Goal: Transaction & Acquisition: Obtain resource

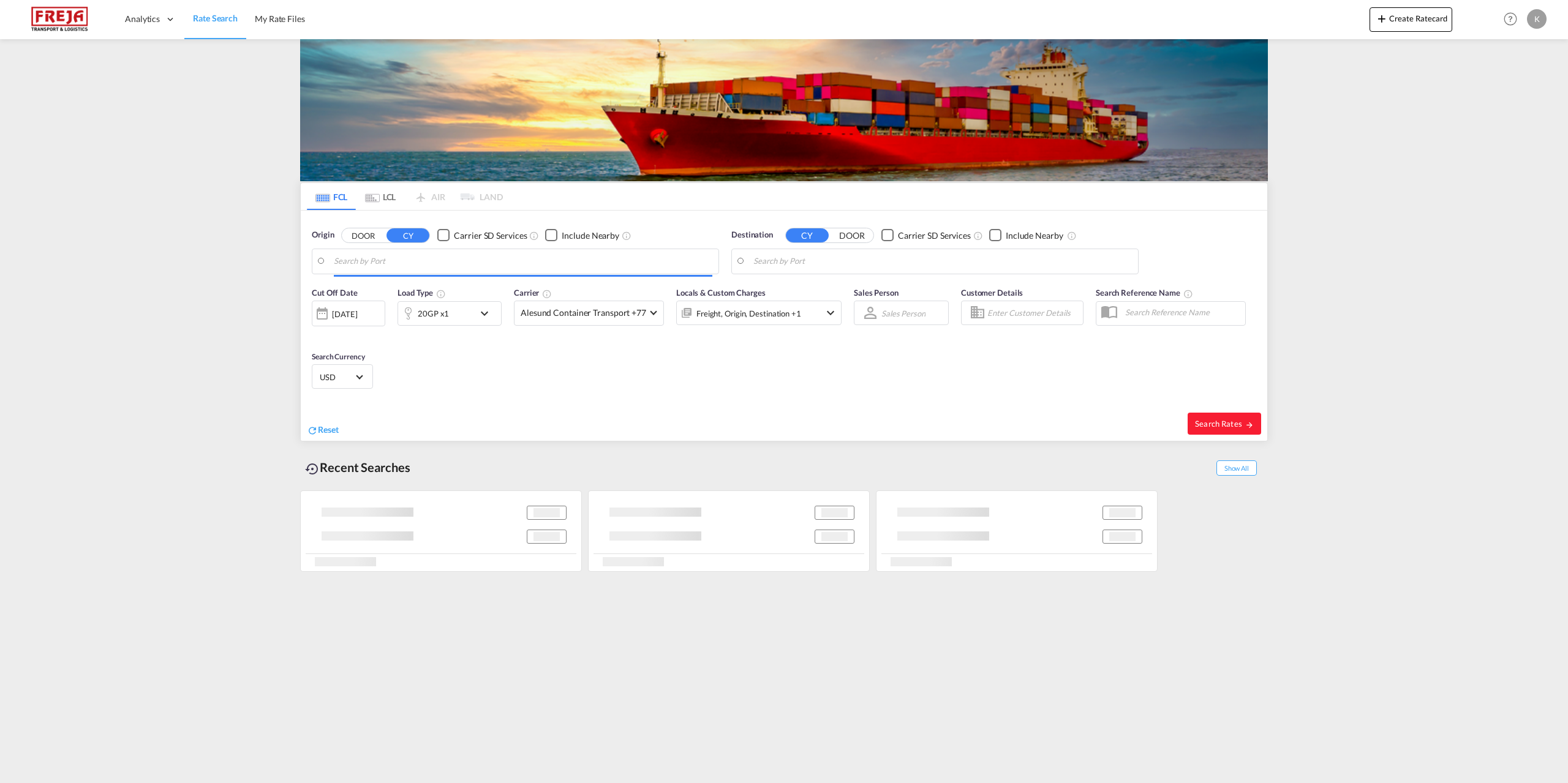
type input "[GEOGRAPHIC_DATA], INNML"
type input "[GEOGRAPHIC_DATA], DKFRC"
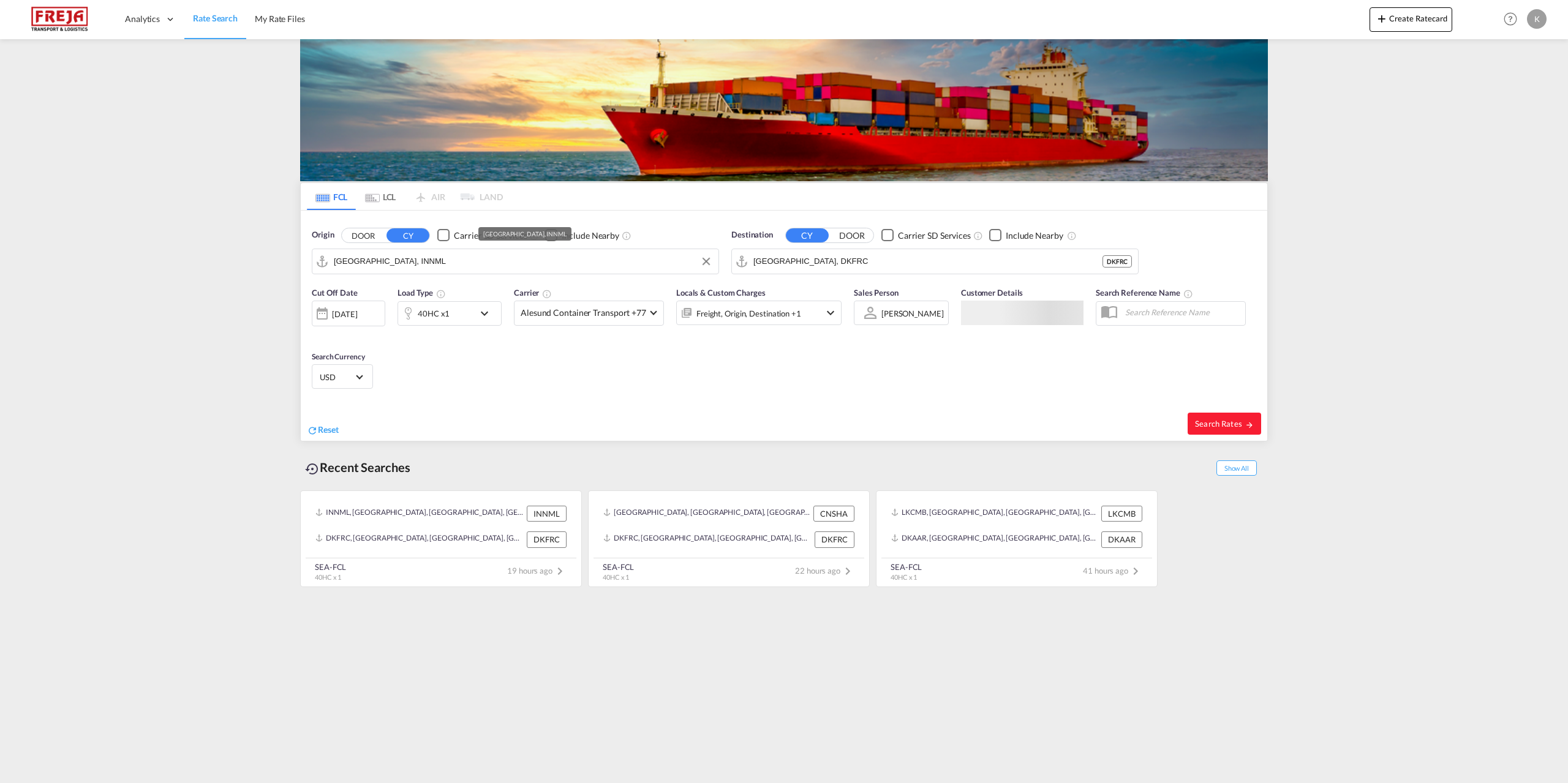
click at [417, 268] on input "[GEOGRAPHIC_DATA], INNML" at bounding box center [522, 261] width 379 height 18
click at [387, 288] on div "Shanghai [GEOGRAPHIC_DATA] CNSHA" at bounding box center [429, 295] width 233 height 37
click at [414, 264] on input "[GEOGRAPHIC_DATA], [GEOGRAPHIC_DATA]" at bounding box center [522, 261] width 379 height 18
drag, startPoint x: 344, startPoint y: 261, endPoint x: 324, endPoint y: 261, distance: 20.0
click at [326, 261] on md-input-container "[GEOGRAPHIC_DATA], [GEOGRAPHIC_DATA]" at bounding box center [515, 262] width 406 height 24
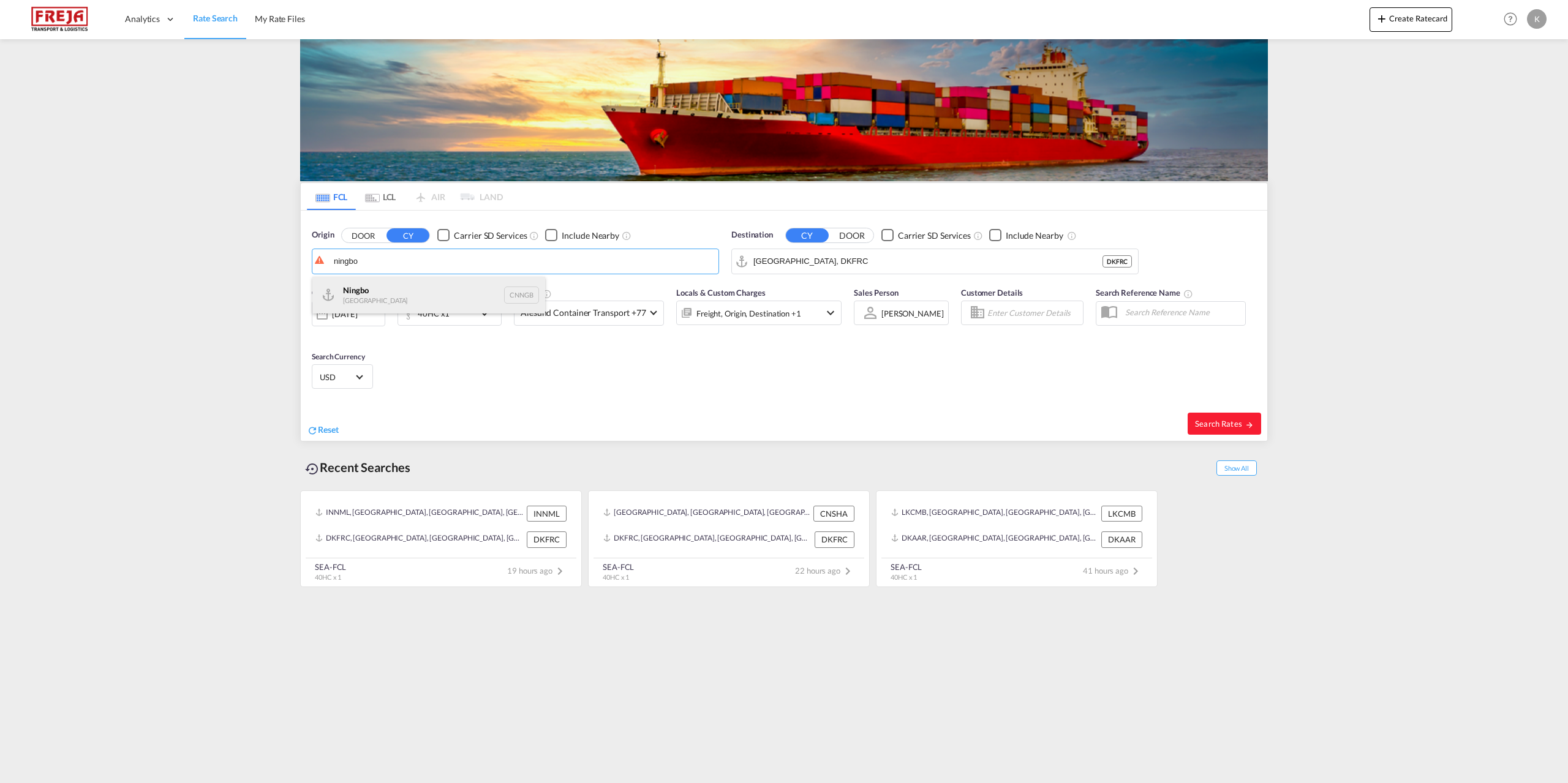
click at [360, 290] on div "Ningbo China CNNGB" at bounding box center [429, 295] width 233 height 37
type input "Ningbo, CNNGB"
click at [884, 267] on input "[GEOGRAPHIC_DATA], DKFRC" at bounding box center [942, 261] width 379 height 18
click at [777, 303] on div "Aarhu s Denmark [GEOGRAPHIC_DATA]" at bounding box center [848, 295] width 233 height 37
type input "[GEOGRAPHIC_DATA], [GEOGRAPHIC_DATA]"
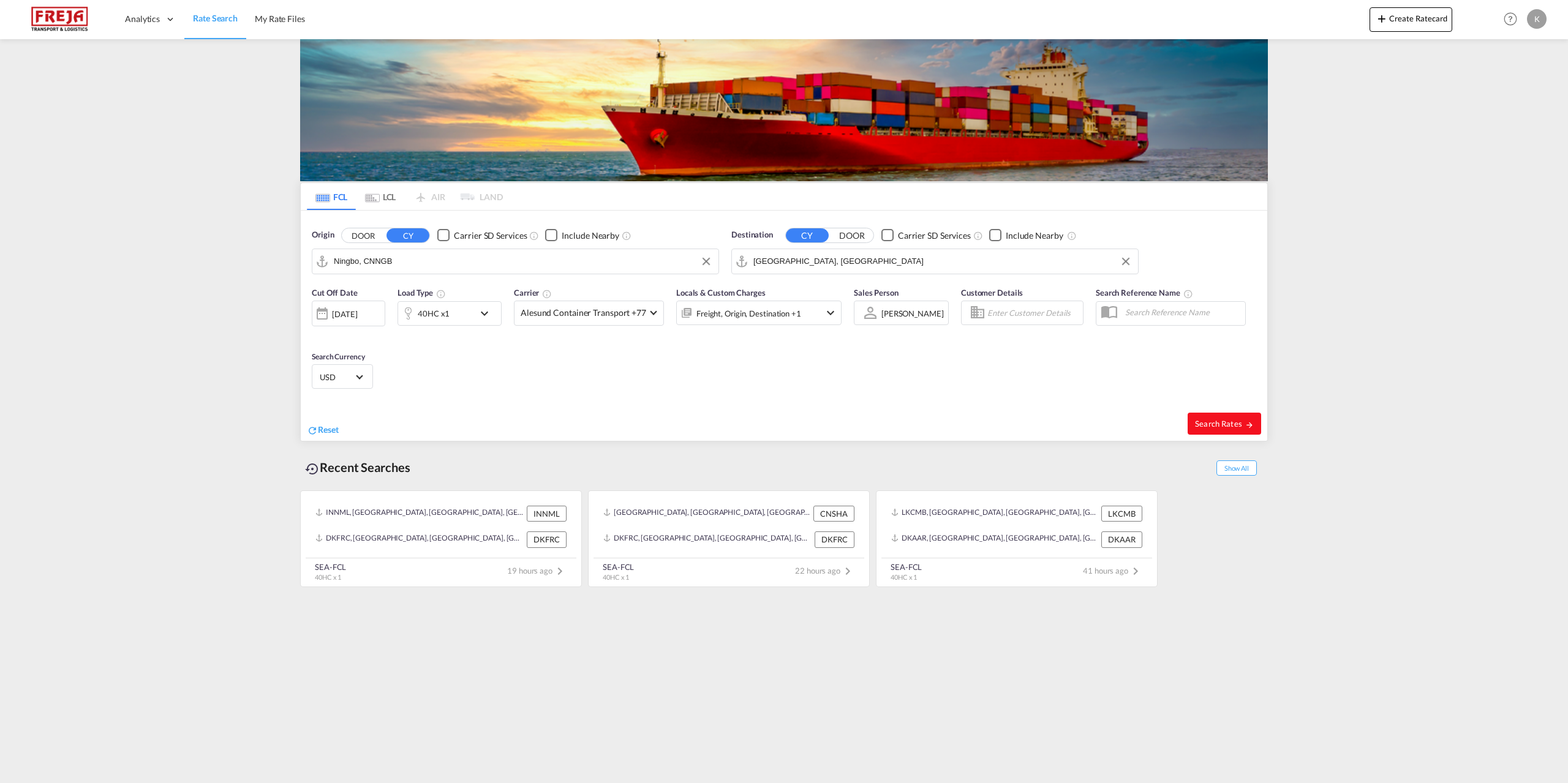
click at [1208, 419] on span "Search Rates" at bounding box center [1224, 423] width 59 height 10
type input "CNNGB to DKAAR / [DATE]"
